Goal: Find specific page/section: Find specific page/section

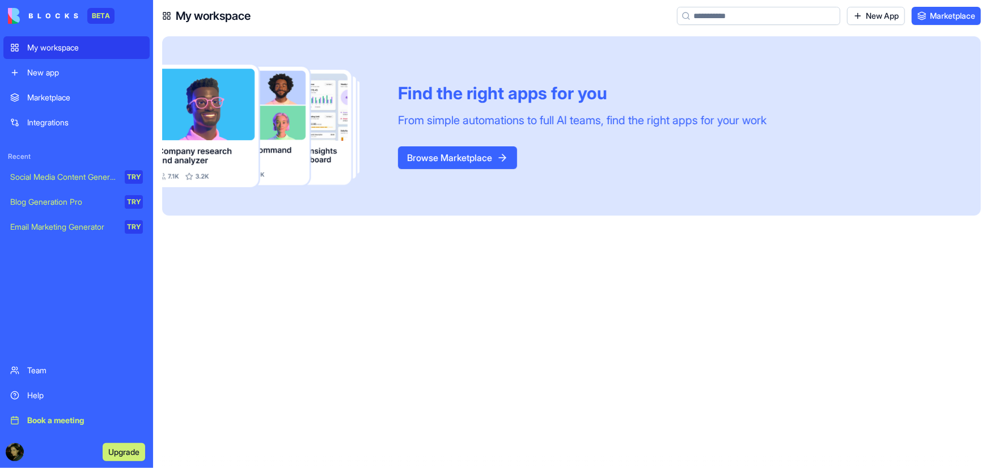
click at [52, 95] on div "Marketplace" at bounding box center [85, 97] width 116 height 11
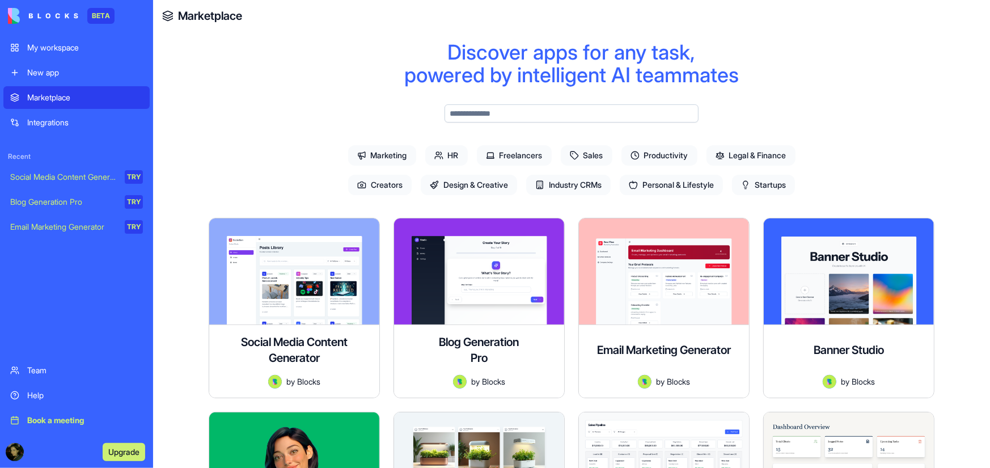
click at [521, 151] on span "Freelancers" at bounding box center [514, 155] width 75 height 20
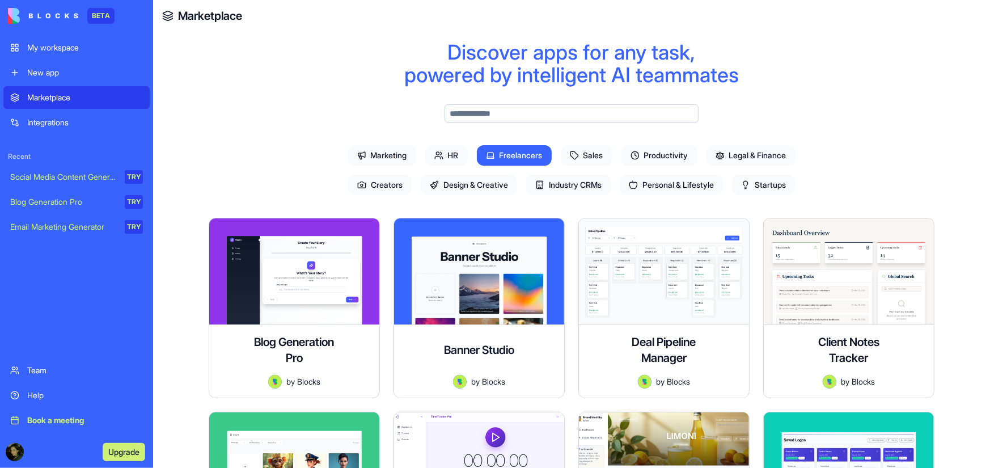
click at [690, 181] on span "Personal & Lifestyle" at bounding box center [670, 185] width 103 height 20
click at [770, 184] on span "Startups" at bounding box center [763, 185] width 63 height 20
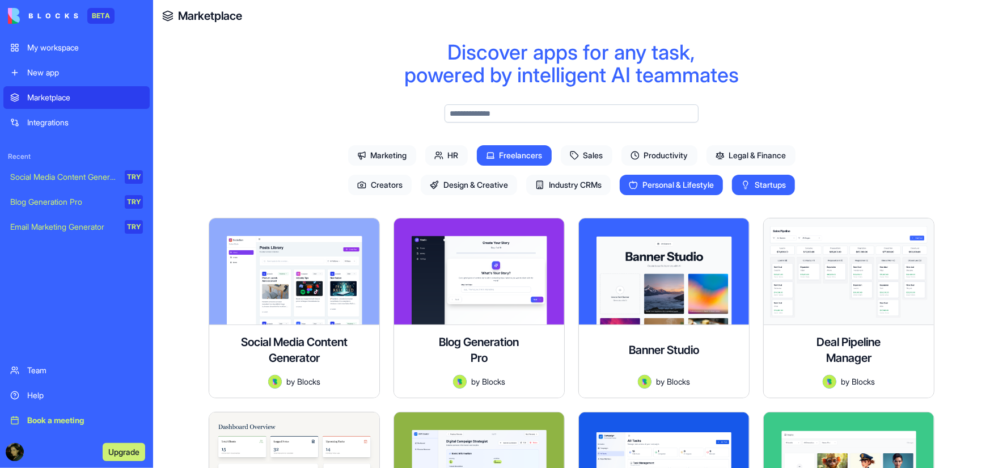
click at [673, 184] on span "Personal & Lifestyle" at bounding box center [670, 185] width 103 height 20
click at [776, 176] on span "Startups" at bounding box center [763, 185] width 63 height 20
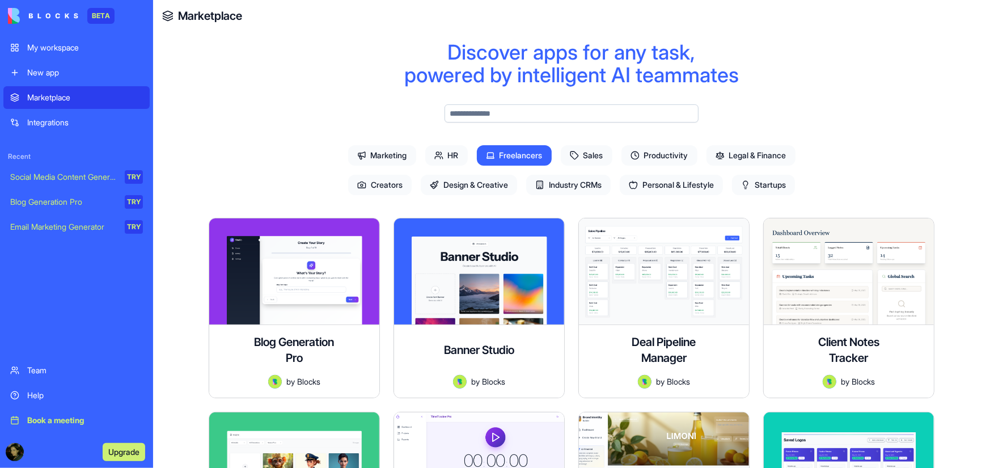
click at [652, 184] on span "Personal & Lifestyle" at bounding box center [670, 185] width 103 height 20
click at [778, 189] on span "Startups" at bounding box center [763, 185] width 63 height 20
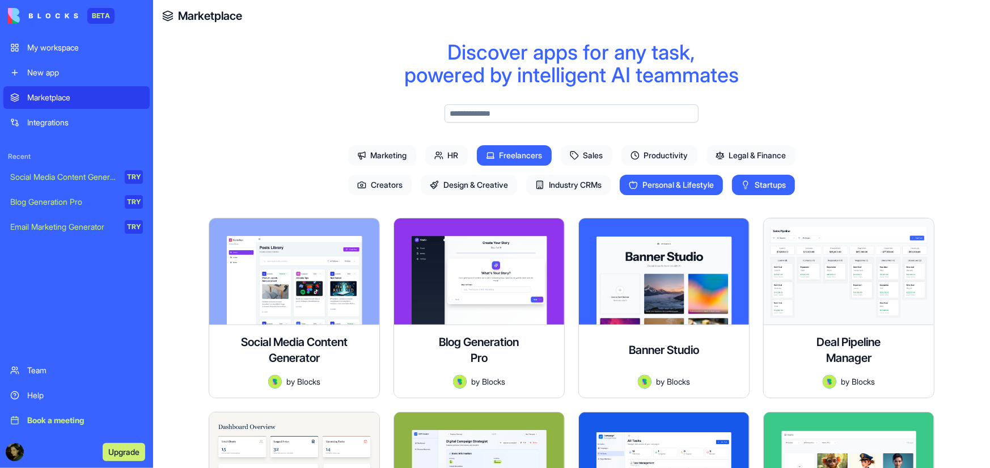
click at [385, 149] on span "Marketing" at bounding box center [382, 155] width 68 height 20
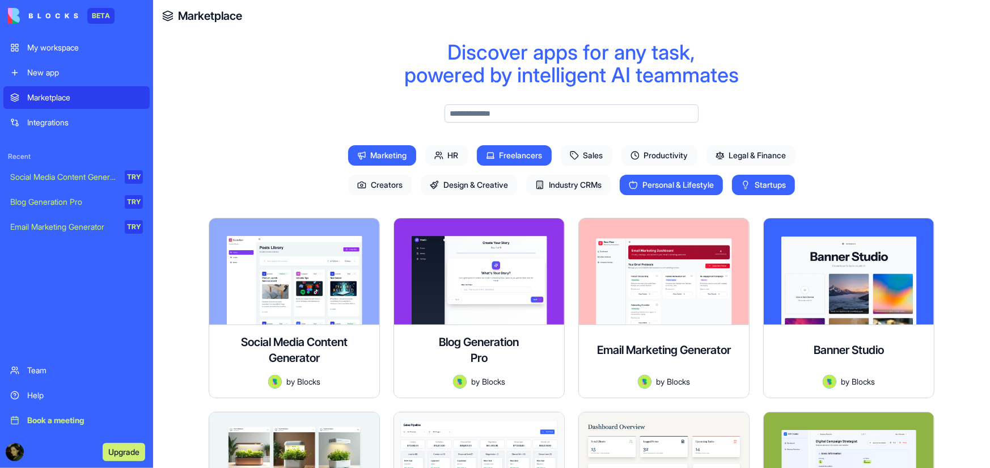
click at [669, 155] on span "Productivity" at bounding box center [659, 155] width 76 height 20
click at [374, 163] on span "Marketing" at bounding box center [382, 155] width 68 height 20
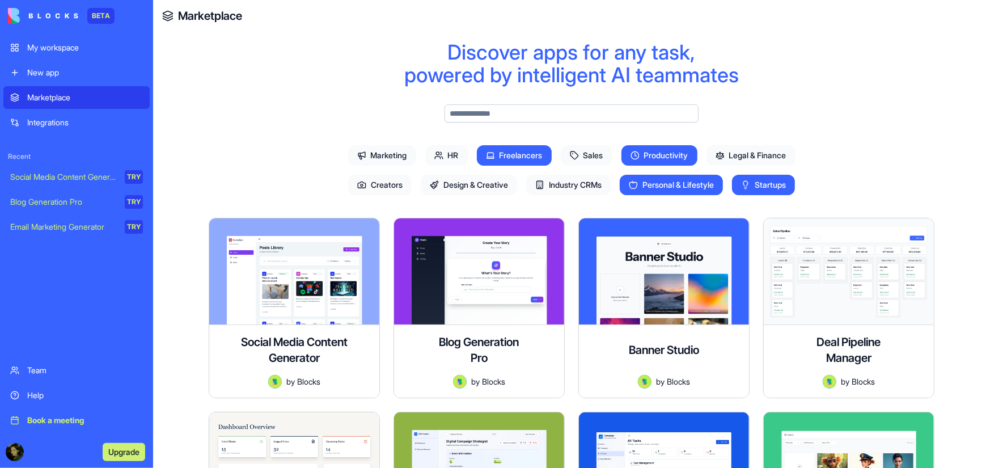
click at [492, 151] on icon at bounding box center [490, 155] width 9 height 9
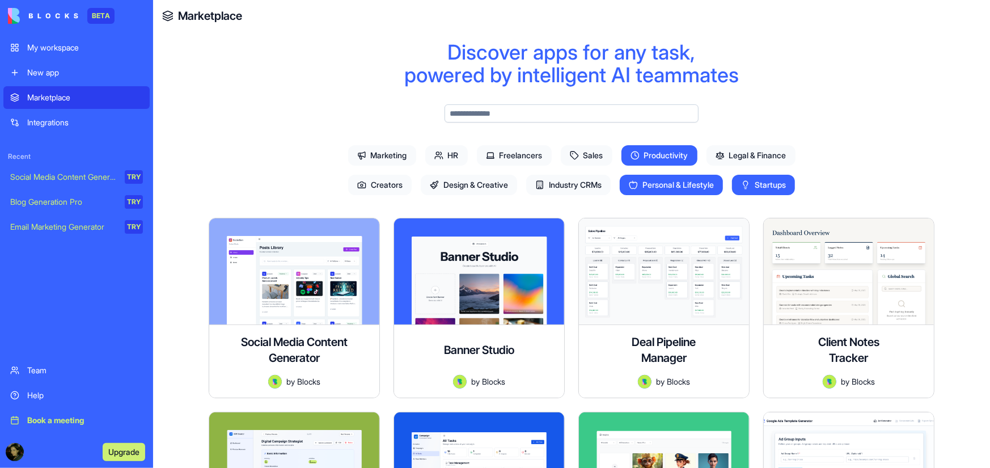
click at [707, 187] on span "Personal & Lifestyle" at bounding box center [670, 185] width 103 height 20
click at [788, 188] on span "Startups" at bounding box center [763, 185] width 63 height 20
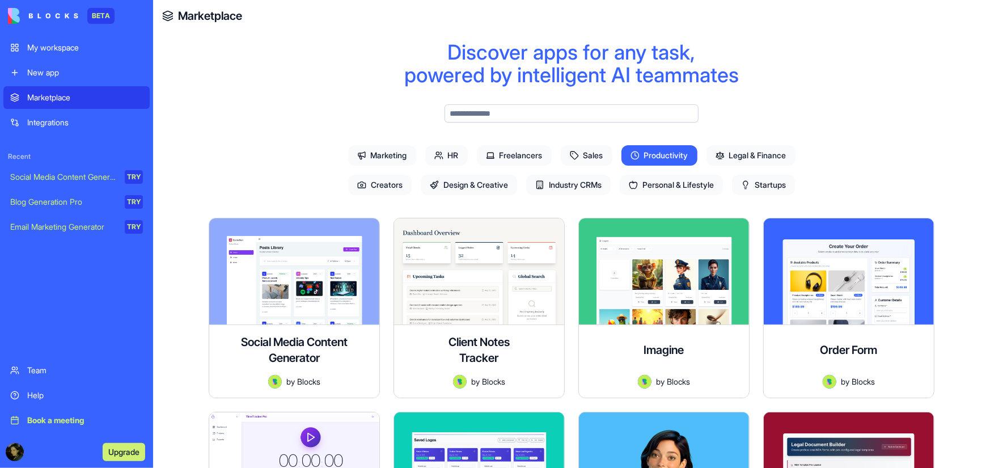
click at [658, 181] on span "Personal & Lifestyle" at bounding box center [670, 185] width 103 height 20
click at [661, 153] on span "Productivity" at bounding box center [659, 155] width 76 height 20
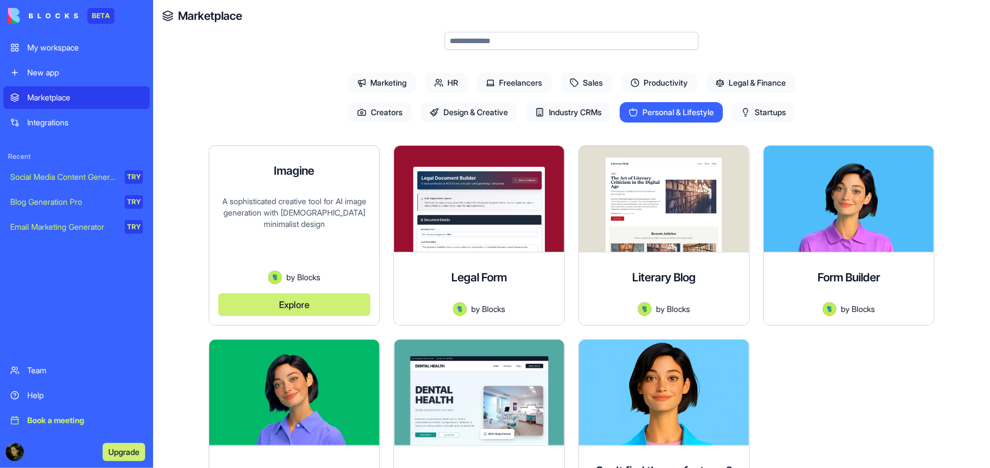
scroll to position [48, 0]
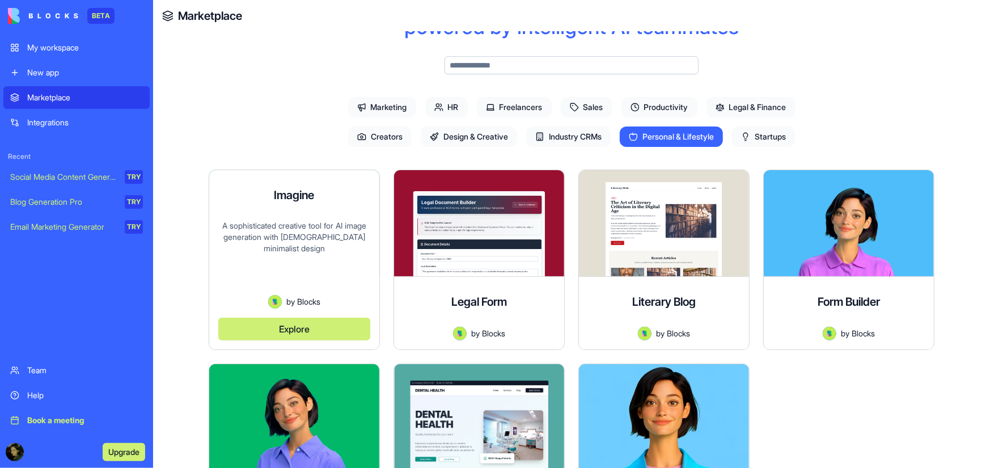
click at [302, 251] on div "A sophisticated creative tool for AI image generation with [DEMOGRAPHIC_DATA] m…" at bounding box center [294, 257] width 152 height 75
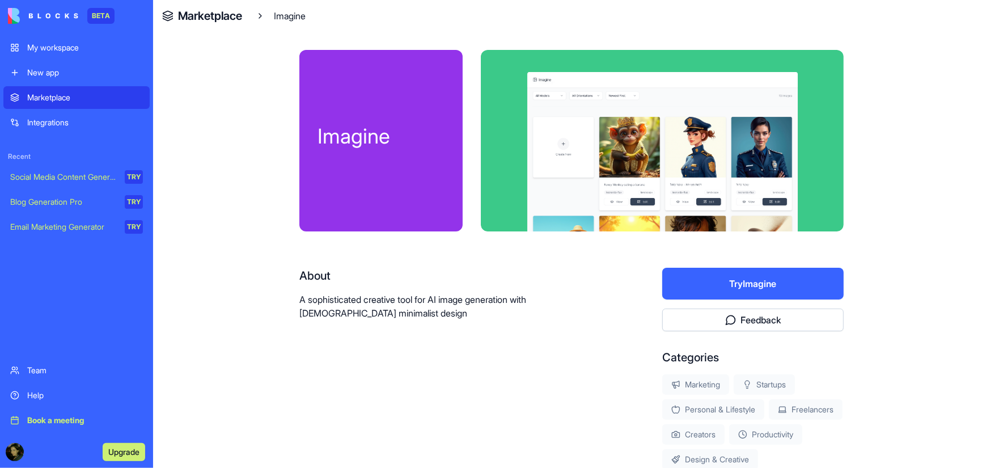
click at [52, 118] on div "Integrations" at bounding box center [85, 122] width 116 height 11
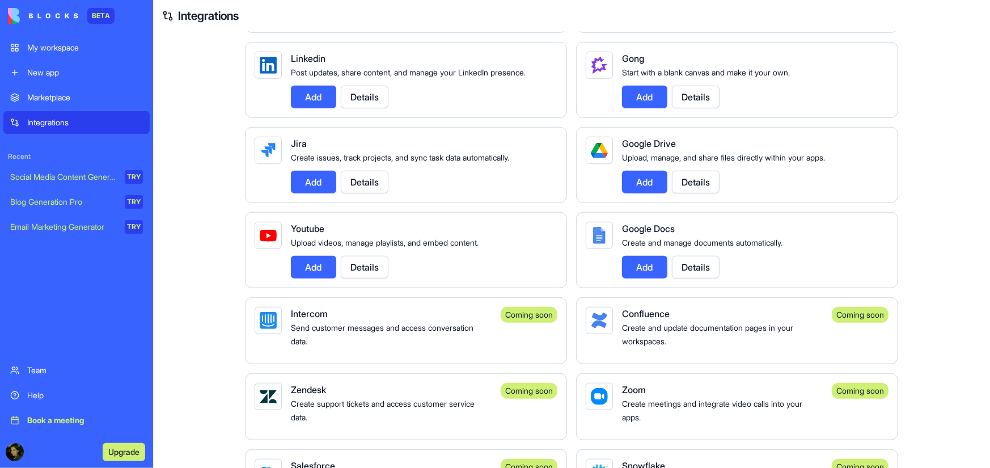
click at [185, 283] on div "Integrations Manage your connected services and discover new integrations Integ…" at bounding box center [571, 323] width 837 height 1602
